Goal: Information Seeking & Learning: Learn about a topic

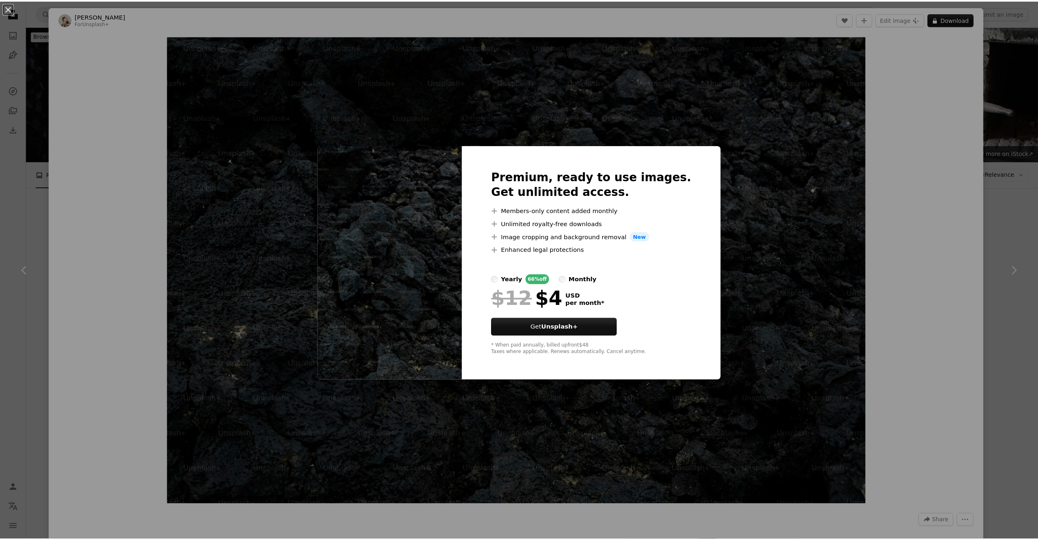
scroll to position [893, 0]
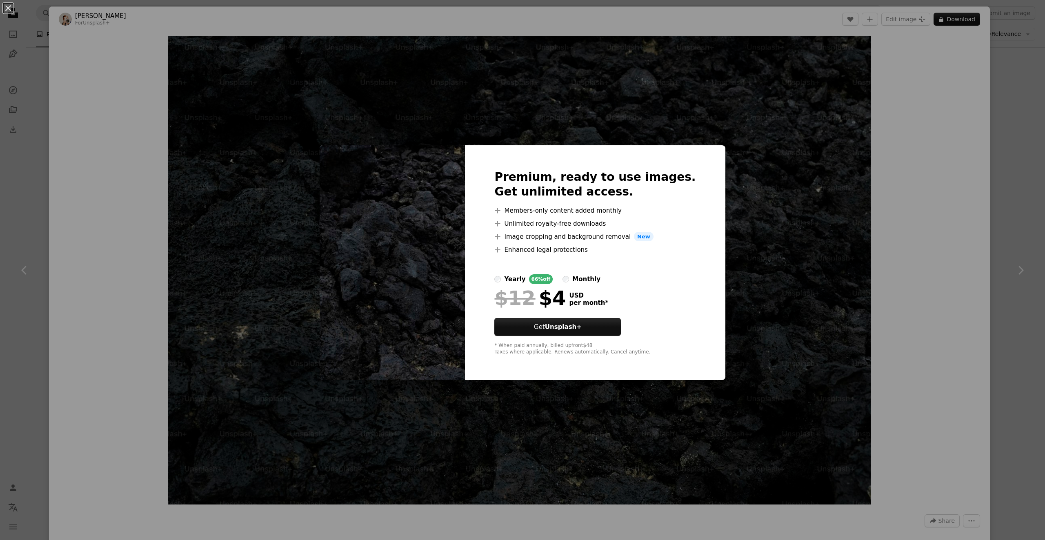
click at [1010, 224] on div "An X shape Premium, ready to use images. Get unlimited access. A plus sign Memb…" at bounding box center [522, 270] width 1045 height 540
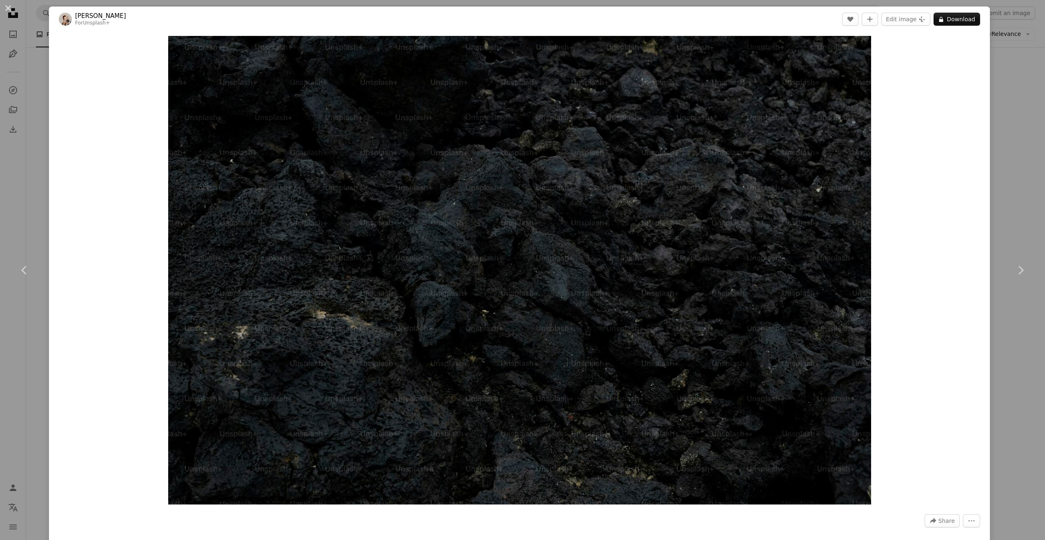
click at [1009, 224] on div "An X shape Chevron left Chevron right [PERSON_NAME] For Unsplash+ A heart A plu…" at bounding box center [522, 270] width 1045 height 540
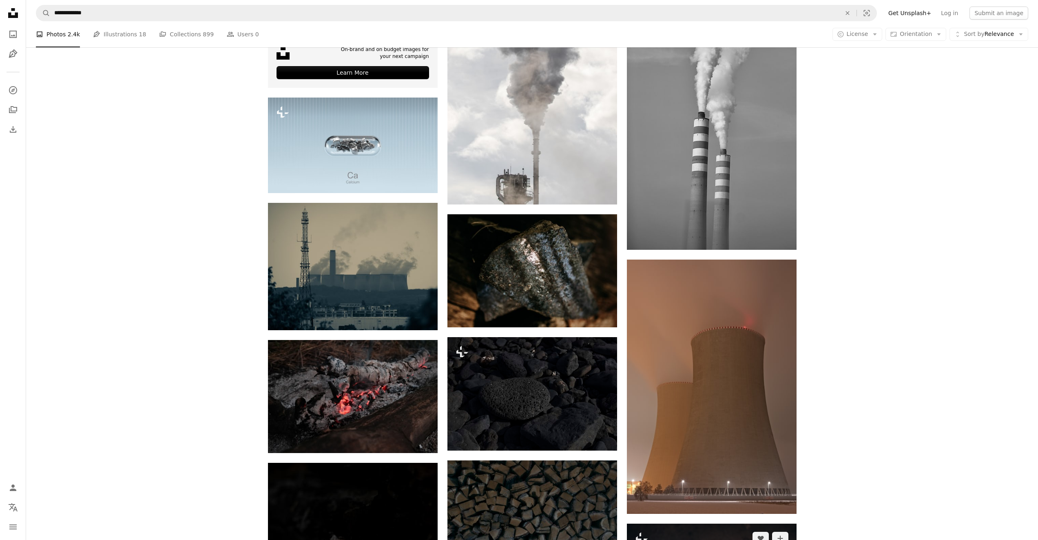
scroll to position [2254, 0]
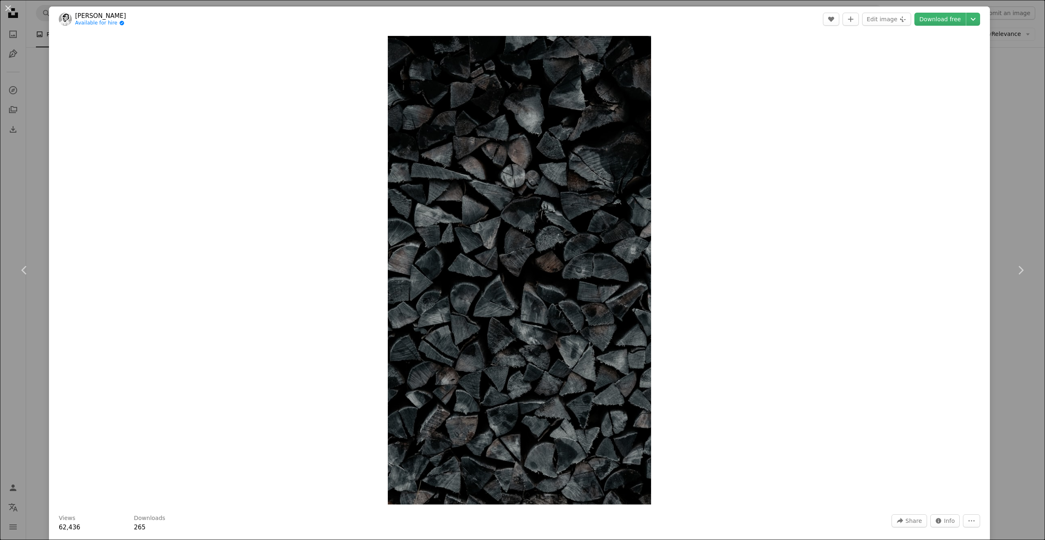
click at [1007, 142] on div "An X shape Chevron left Chevron right [PERSON_NAME] Available for hire A checkm…" at bounding box center [522, 270] width 1045 height 540
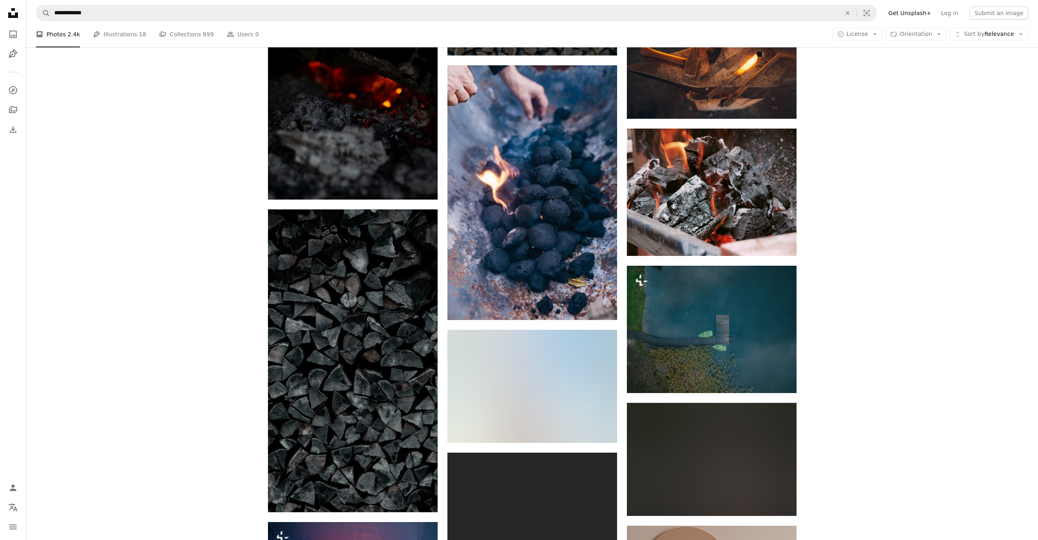
scroll to position [2580, 0]
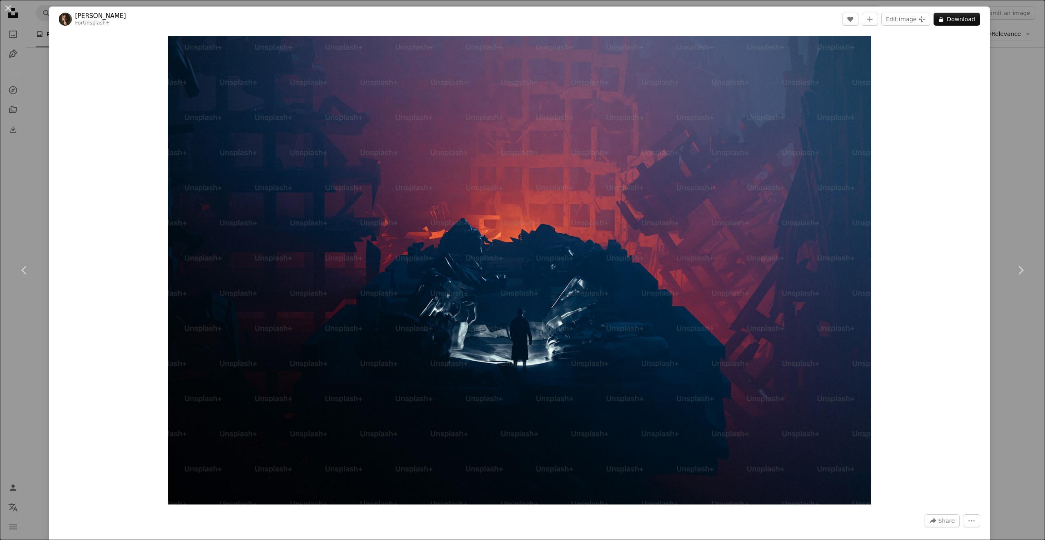
click at [993, 204] on div "An X shape Chevron left Chevron right [PERSON_NAME] For Unsplash+ A heart A plu…" at bounding box center [522, 270] width 1045 height 540
